Goal: Task Accomplishment & Management: Manage account settings

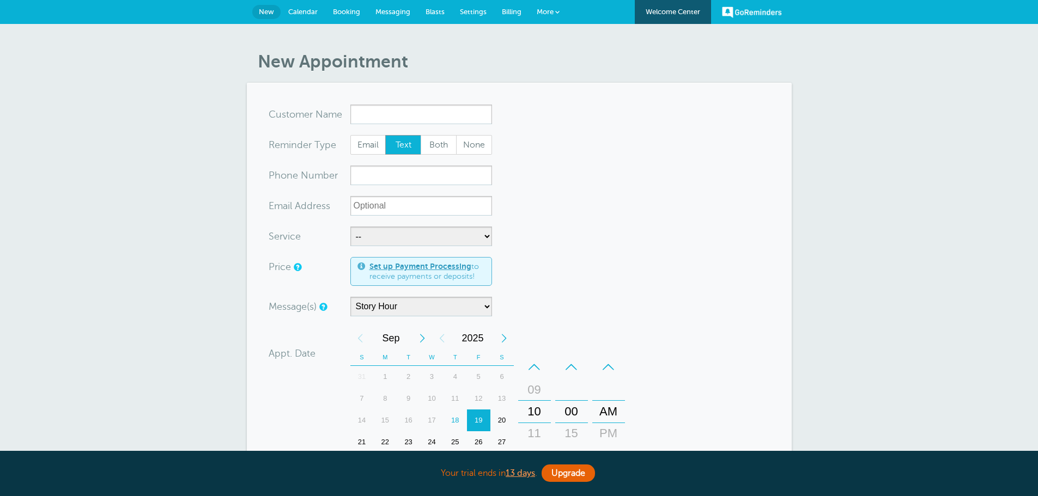
select select "161875"
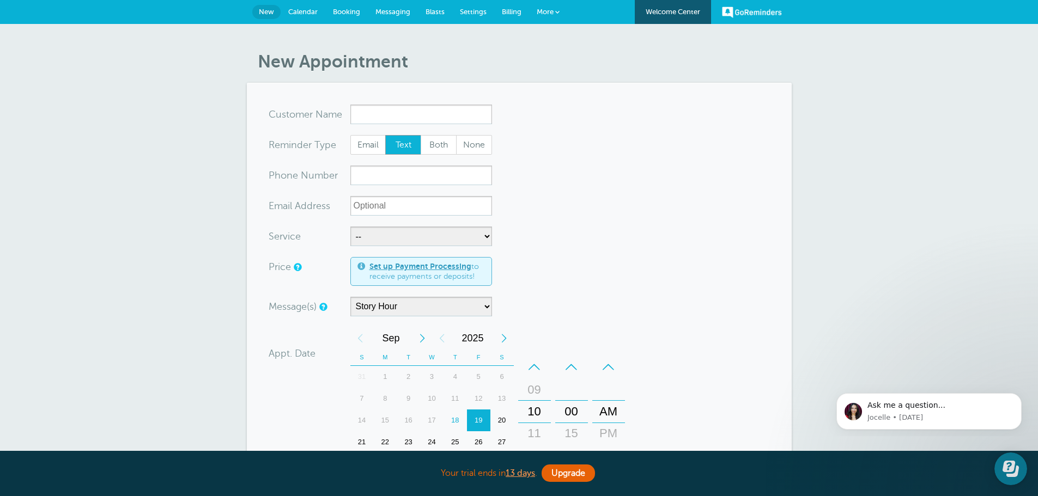
click at [296, 9] on span "Calendar" at bounding box center [302, 12] width 29 height 8
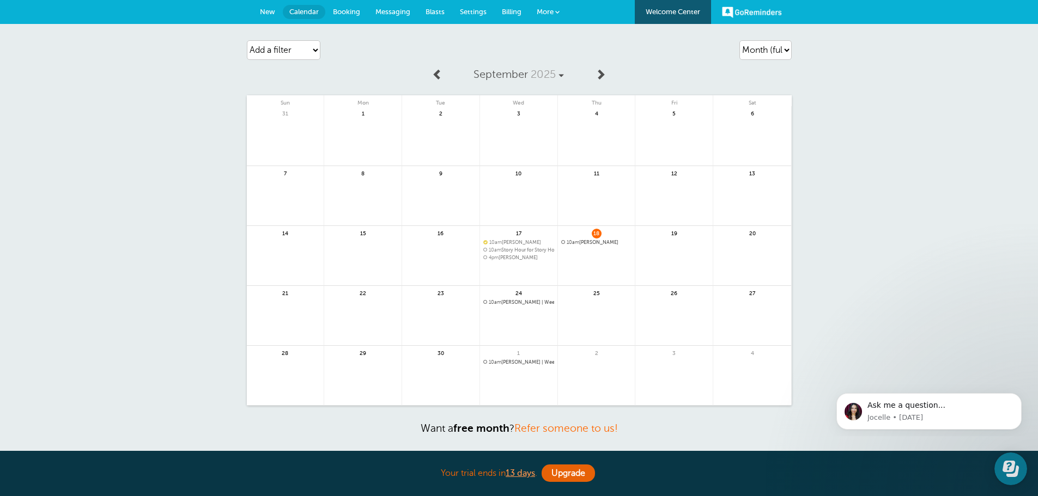
click at [496, 258] on span "4pm" at bounding box center [494, 257] width 10 height 5
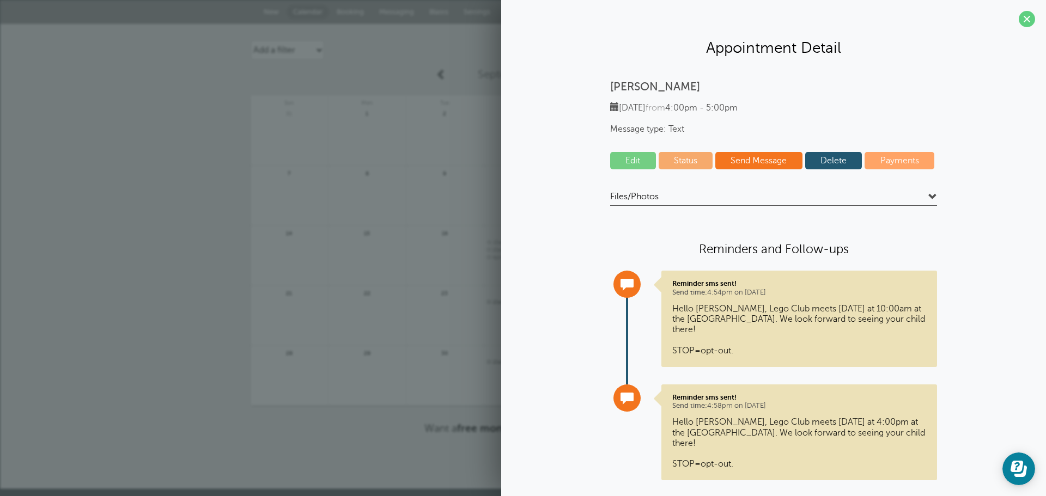
click at [835, 161] on link "Delete" at bounding box center [833, 160] width 57 height 17
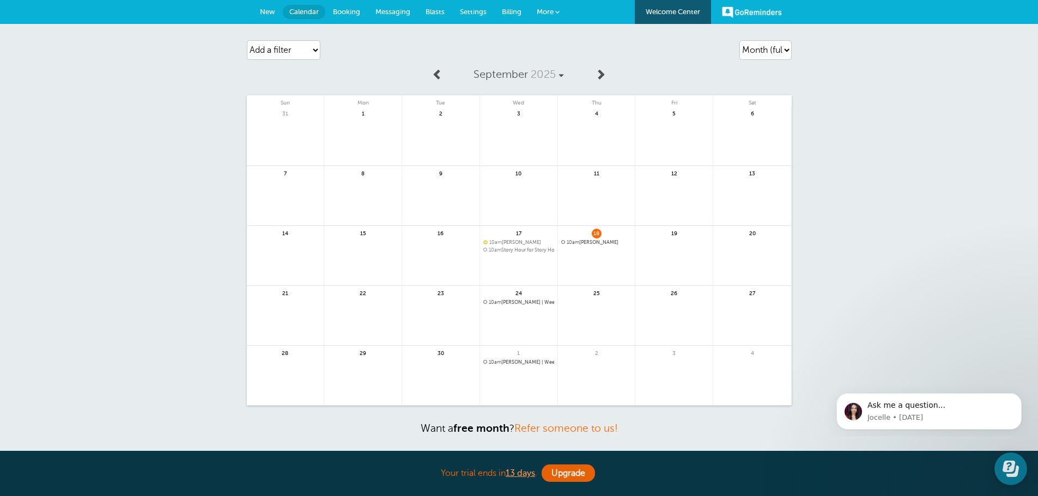
click at [541, 9] on span "More" at bounding box center [545, 12] width 17 height 8
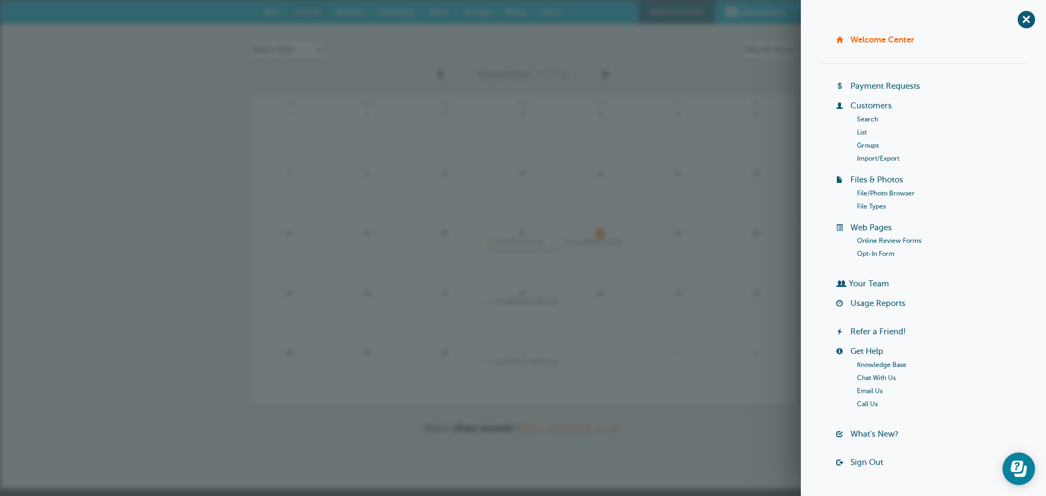
click at [566, 65] on div "Agenda Day Week Month (full view) Month (condensed) Add a filter Customer Searc…" at bounding box center [523, 50] width 545 height 31
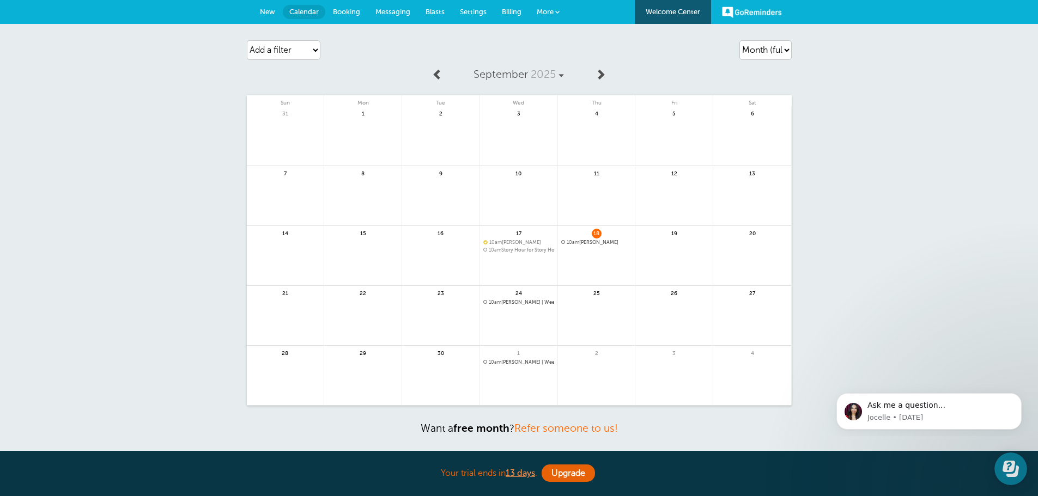
click at [464, 8] on span "Settings" at bounding box center [473, 12] width 27 height 8
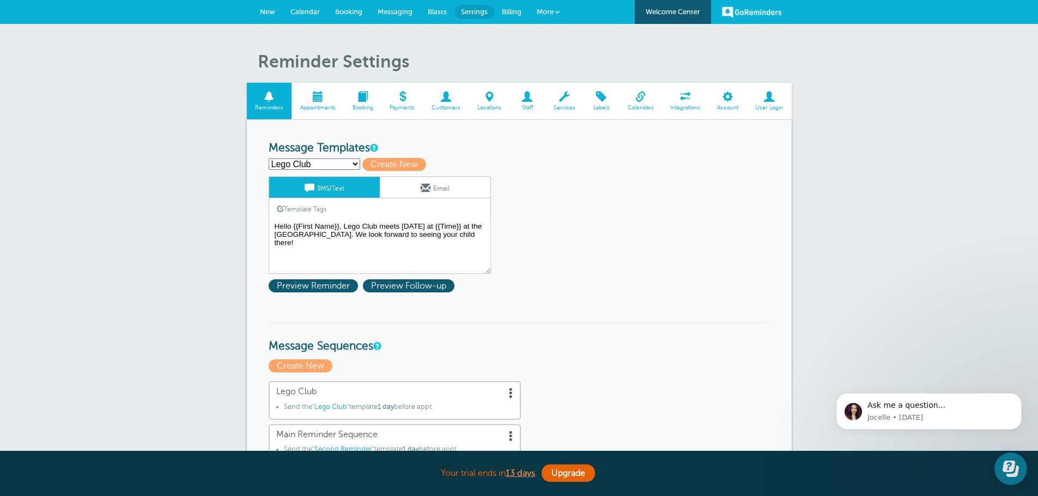
click at [392, 15] on span "Messaging" at bounding box center [395, 12] width 35 height 8
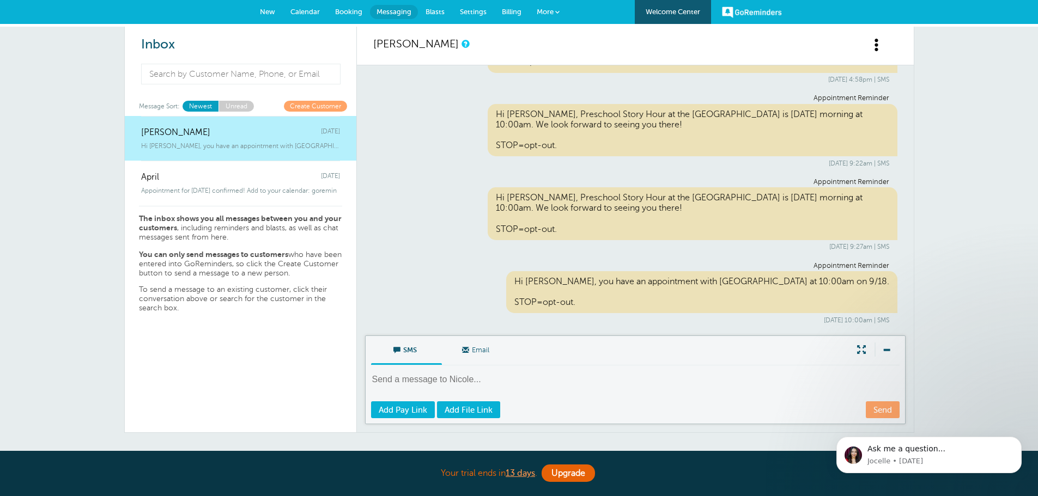
click at [470, 10] on span "Settings" at bounding box center [473, 12] width 27 height 8
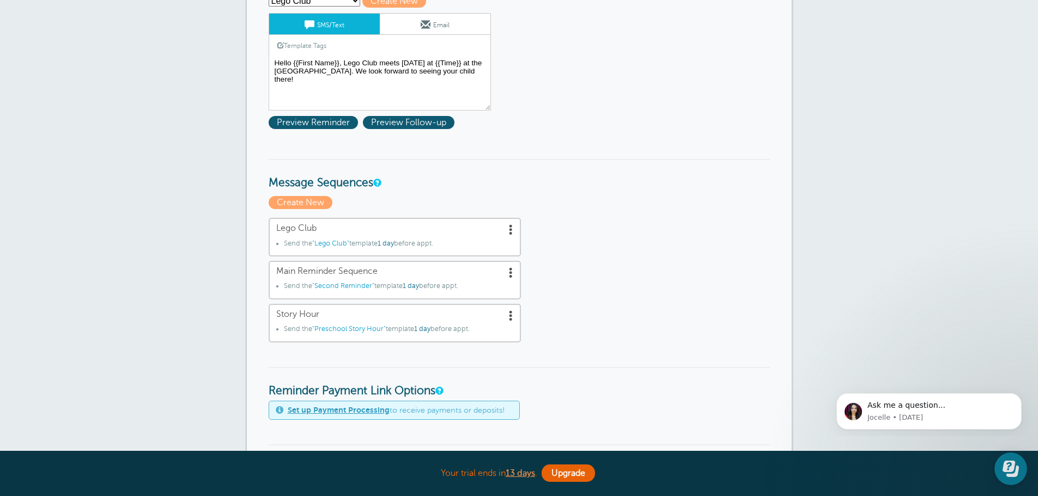
click at [361, 310] on span "Story Hour" at bounding box center [394, 315] width 237 height 10
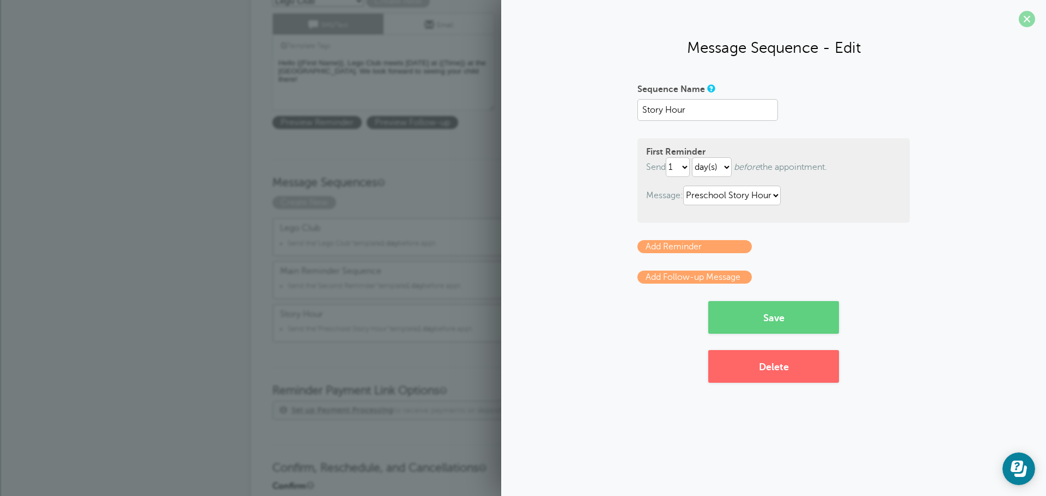
click at [1028, 18] on span at bounding box center [1027, 19] width 16 height 16
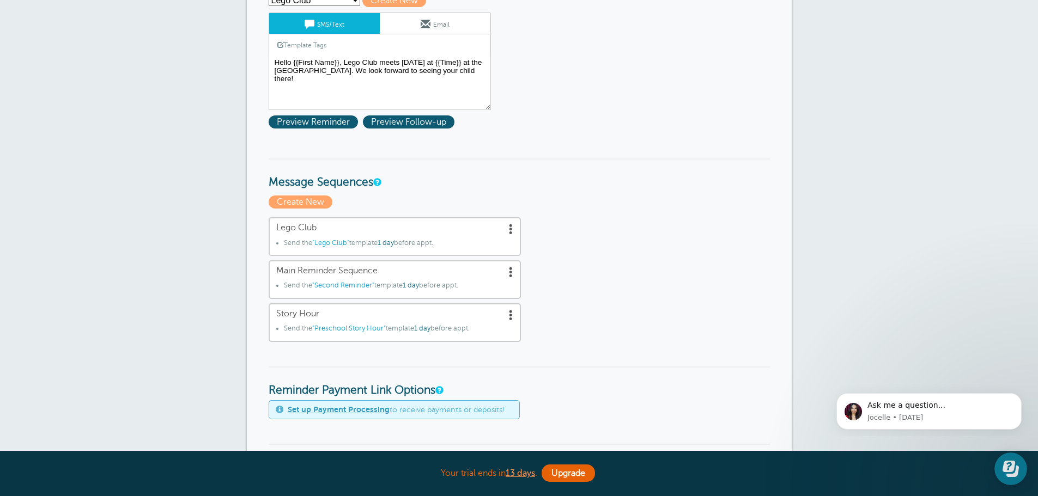
scroll to position [54, 0]
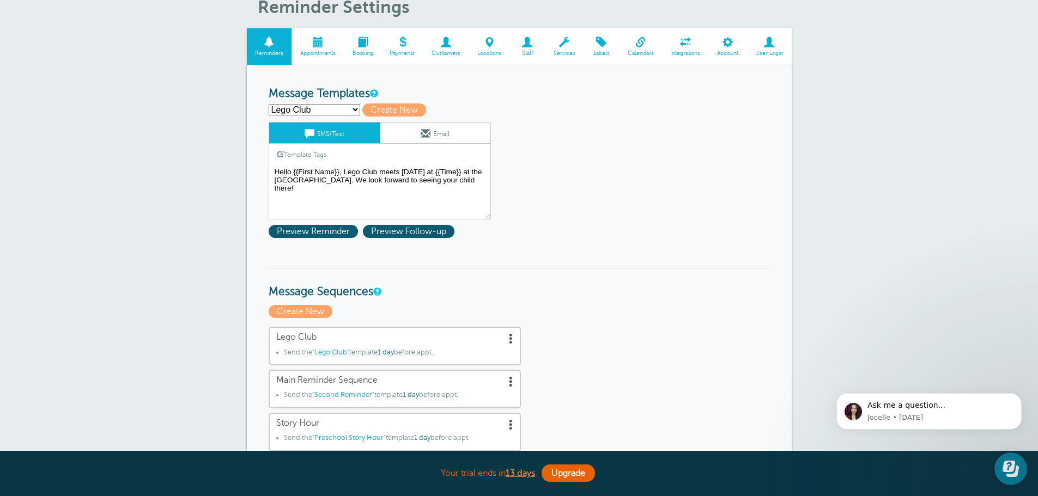
click at [320, 108] on select "Lego Club Preschool Story Hour Second Reminder Third Reminder Create new..." at bounding box center [315, 109] width 92 height 11
select select "161868"
click at [269, 104] on select "Lego Club Preschool Story Hour Second Reminder Third Reminder Create new..." at bounding box center [315, 109] width 92 height 11
type input "Preschool Story Hour"
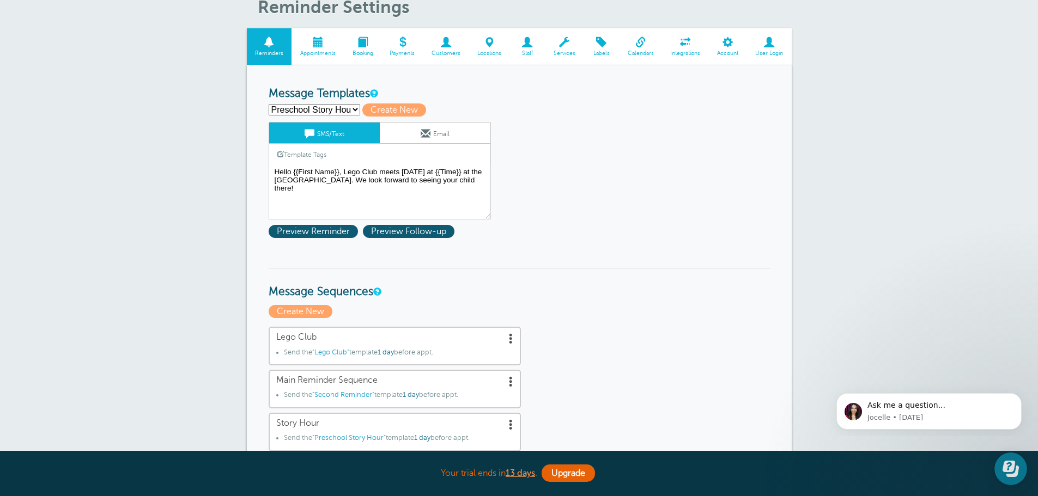
type textarea "Hi {{First Name}}, Preschool Story Hour at the Akron Carnegie Public Library is…"
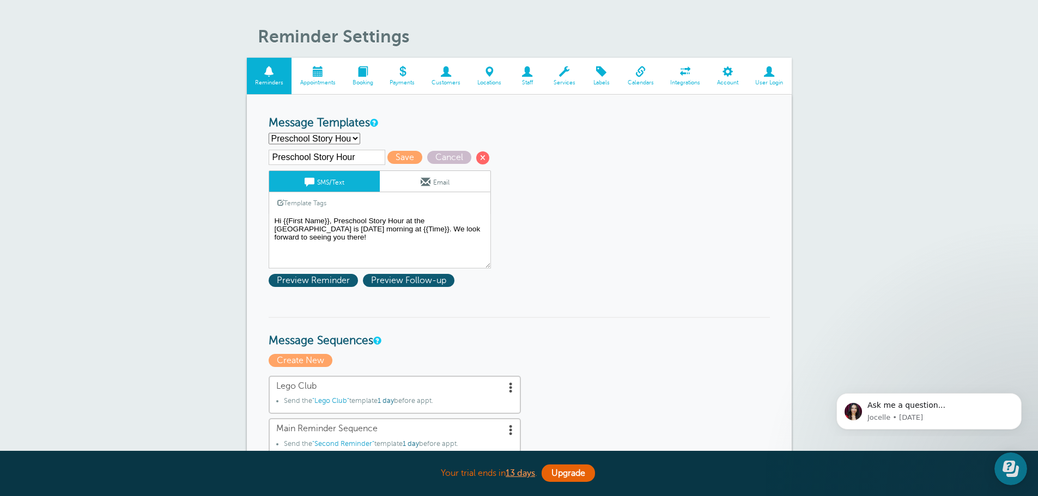
scroll to position [0, 0]
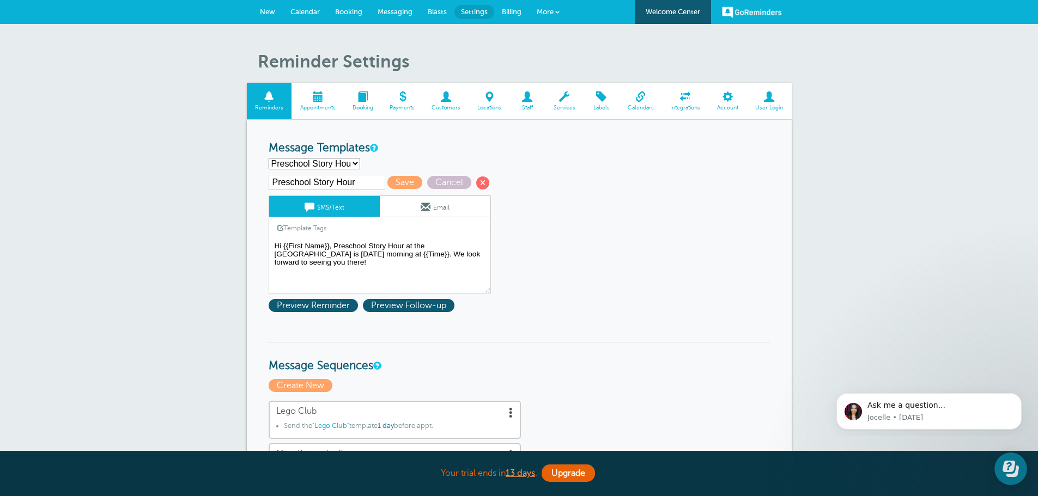
click at [446, 101] on span at bounding box center [446, 97] width 46 height 10
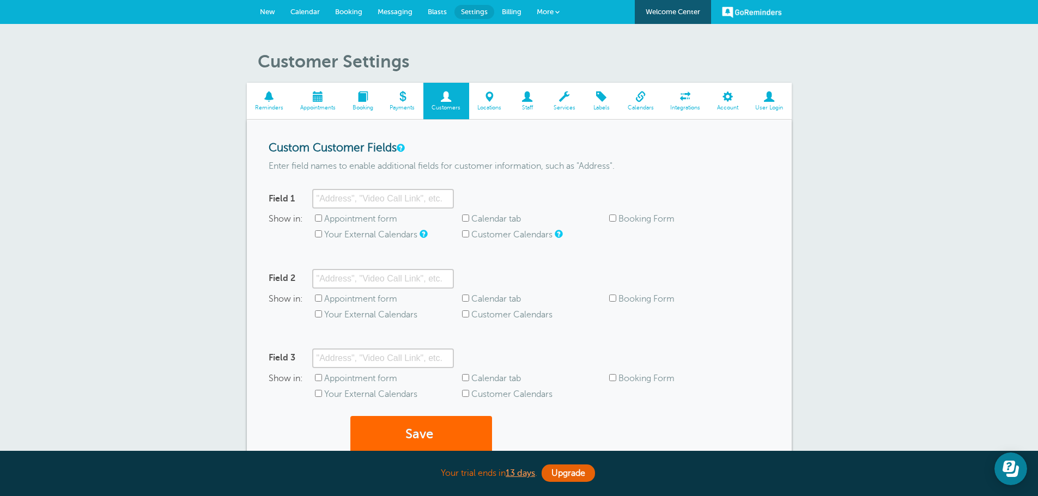
click at [545, 20] on link "More" at bounding box center [548, 12] width 38 height 25
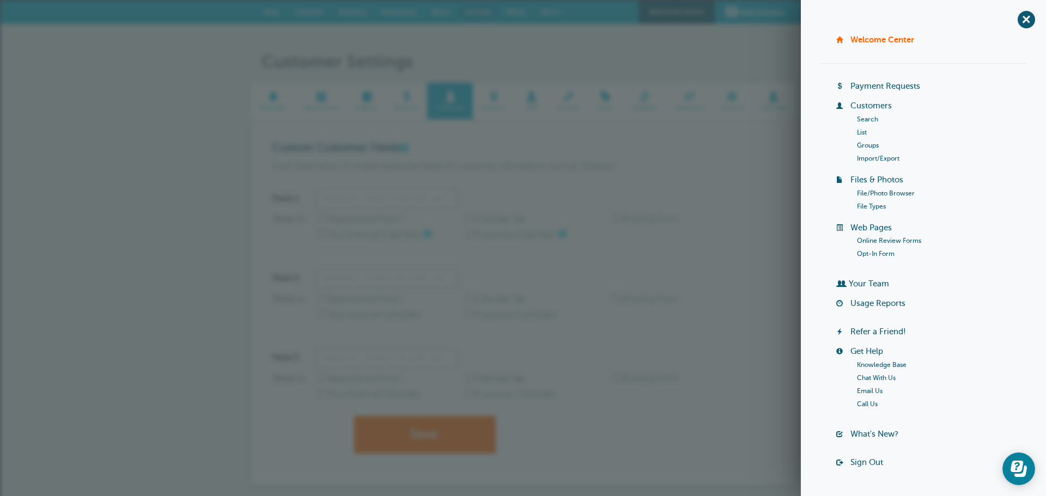
click at [729, 148] on h3 "Custom Customer Fields" at bounding box center [522, 149] width 501 height 14
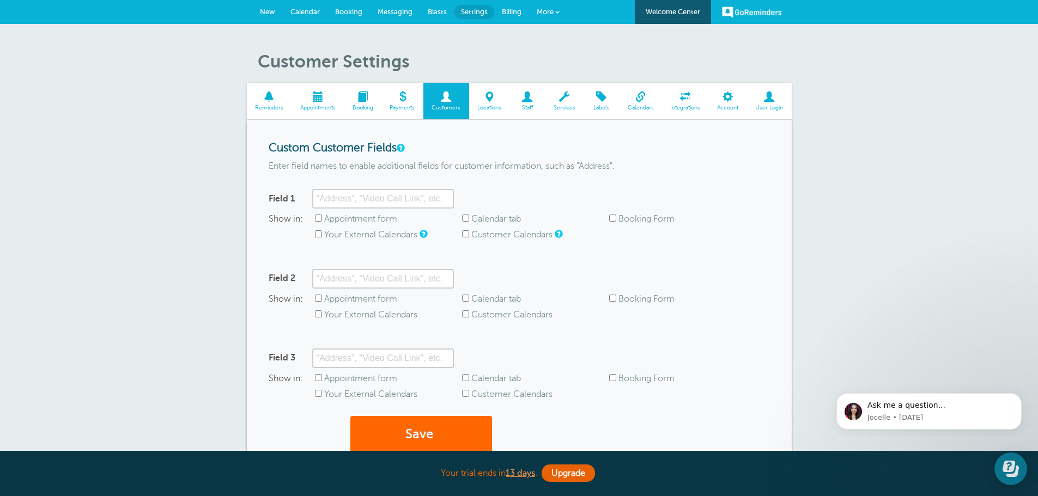
click at [258, 11] on link "New" at bounding box center [267, 12] width 31 height 24
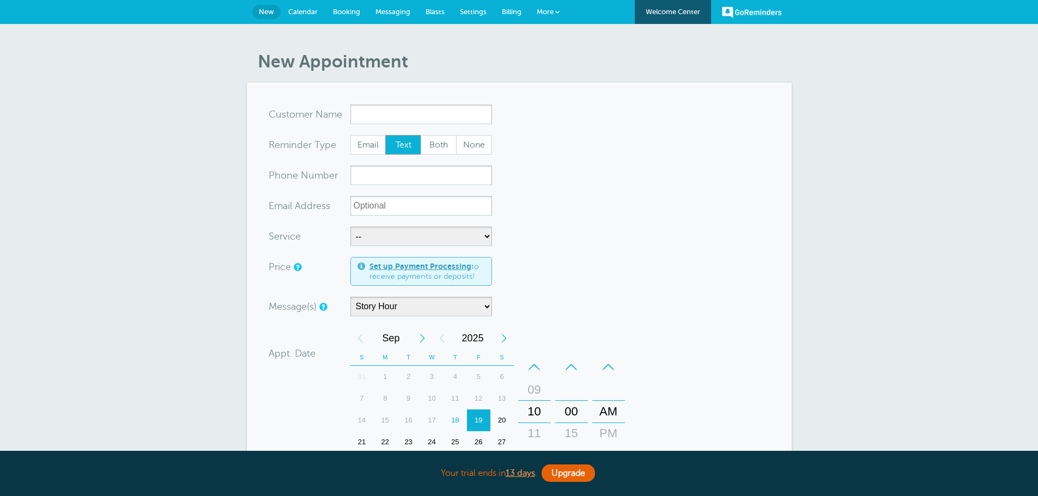
select select "161875"
click at [305, 15] on span "Calendar" at bounding box center [302, 12] width 29 height 8
